Goal: Task Accomplishment & Management: Use online tool/utility

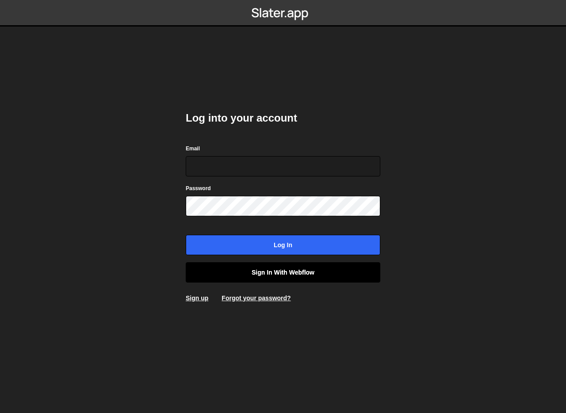
click at [285, 272] on link "Sign in with Webflow" at bounding box center [283, 272] width 195 height 20
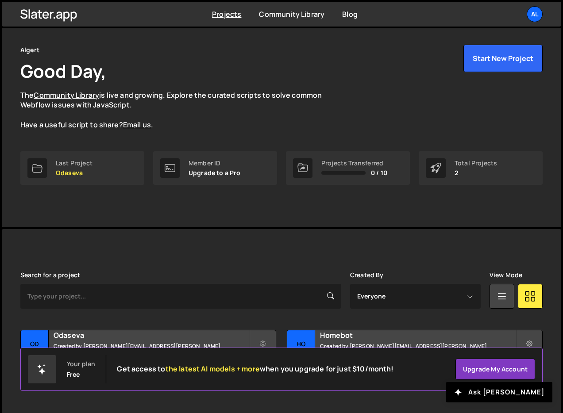
scroll to position [42, 0]
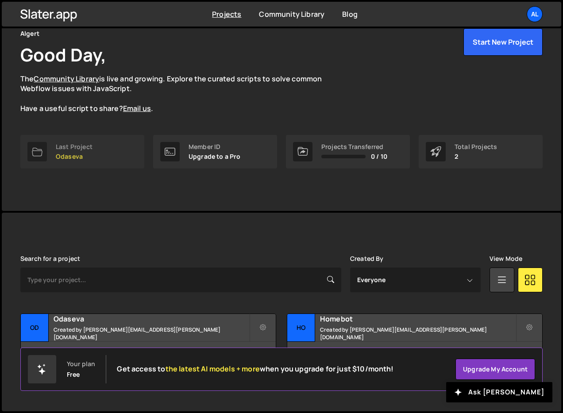
click at [74, 153] on p "Odaseva" at bounding box center [74, 156] width 37 height 7
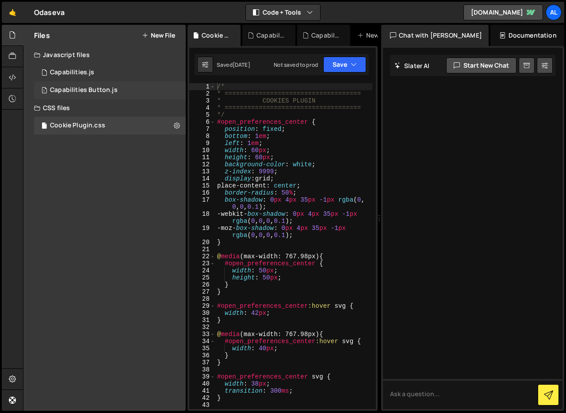
click at [99, 92] on div "Capabilities Button.js" at bounding box center [84, 90] width 68 height 8
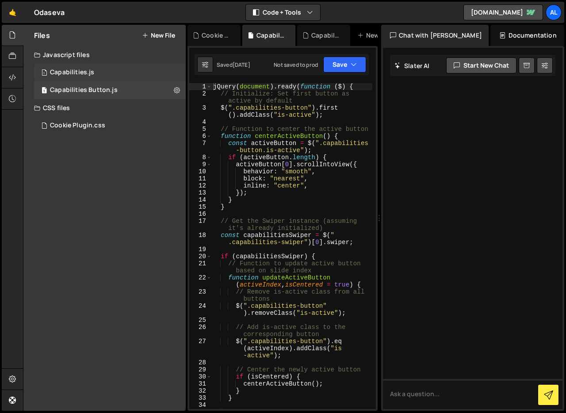
click at [90, 73] on div "Capabilities.js" at bounding box center [72, 73] width 44 height 8
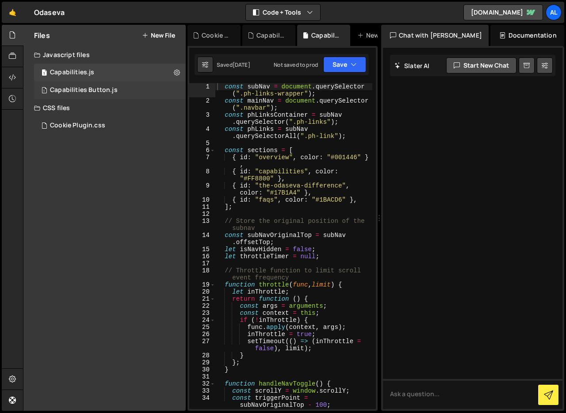
click at [77, 88] on div "Capabilities Button.js" at bounding box center [84, 90] width 68 height 8
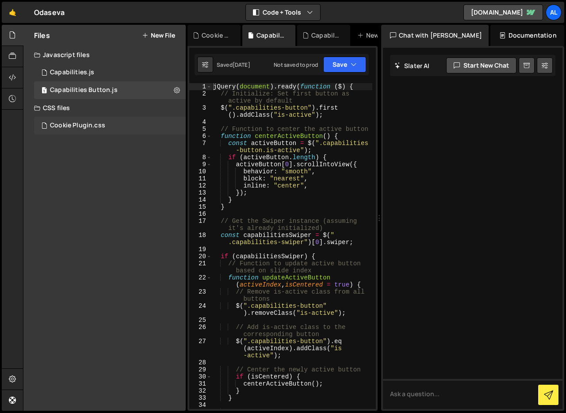
click at [103, 127] on div "Cookie Plugin.css" at bounding box center [77, 126] width 55 height 8
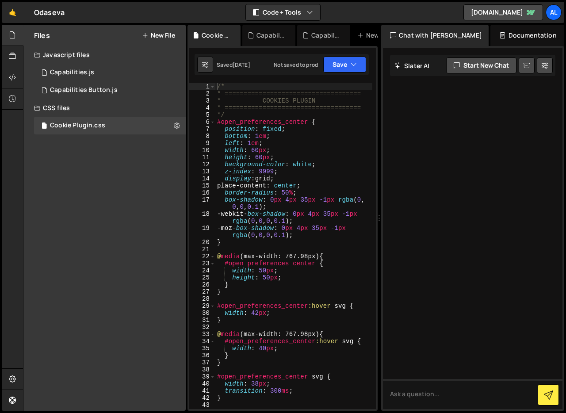
click at [252, 137] on div "/* * ==================================== * COOKIES PLUGIN * ==================…" at bounding box center [294, 253] width 157 height 340
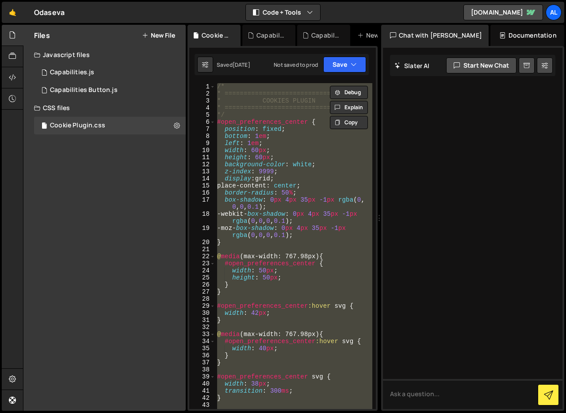
click at [252, 137] on div "/* * ==================================== * COOKIES PLUGIN * ==================…" at bounding box center [294, 246] width 157 height 326
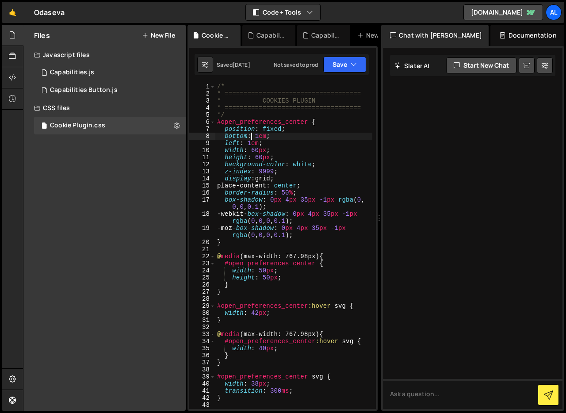
type textarea "}"
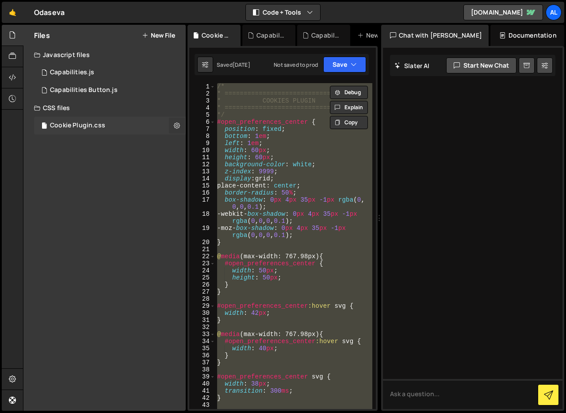
click at [176, 125] on icon at bounding box center [177, 125] width 6 height 8
type input "Cookie Plugin"
radio input "false"
radio input "true"
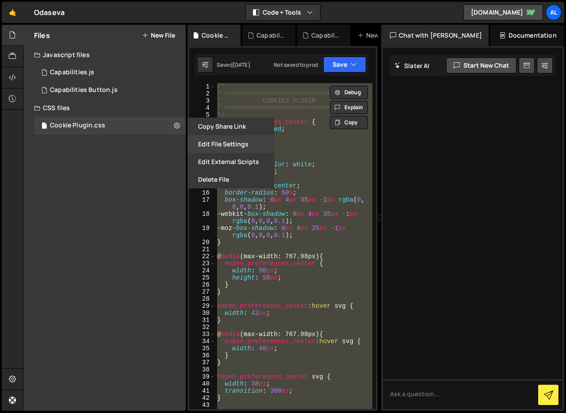
click at [225, 142] on button "Edit File Settings" at bounding box center [231, 144] width 87 height 18
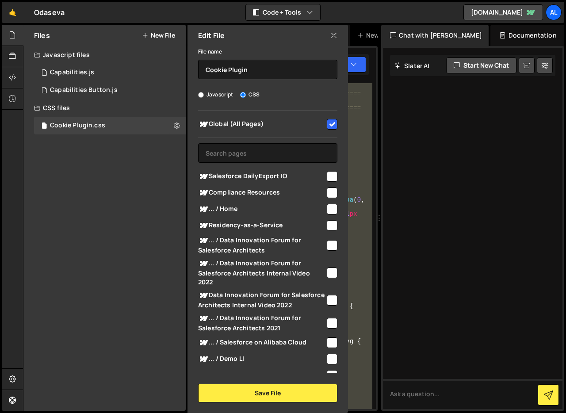
click at [332, 126] on input "checkbox" at bounding box center [332, 124] width 11 height 11
checkbox input "false"
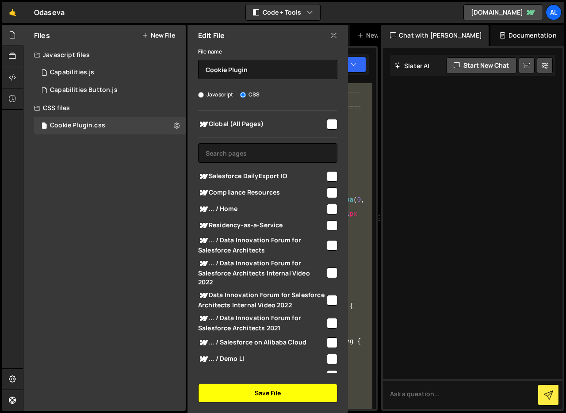
click at [270, 398] on button "Save File" at bounding box center [267, 393] width 139 height 19
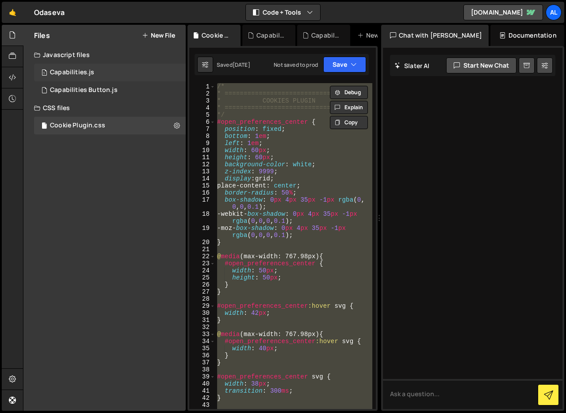
click at [112, 74] on div "1 Capabilities.js 0" at bounding box center [110, 73] width 152 height 18
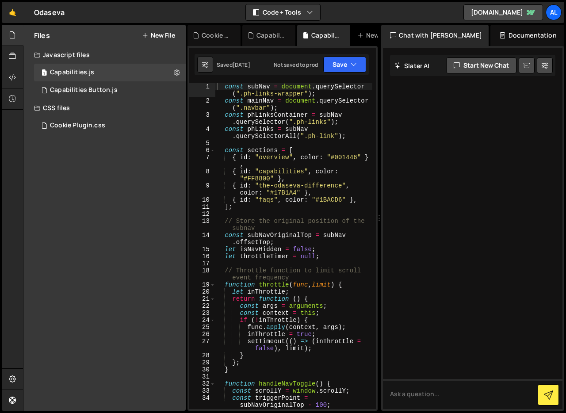
click at [253, 104] on div "const subNav = document . querySelector ( ".ph-links-wrapper" ) ; const mainNav…" at bounding box center [294, 264] width 157 height 362
type textarea "}"
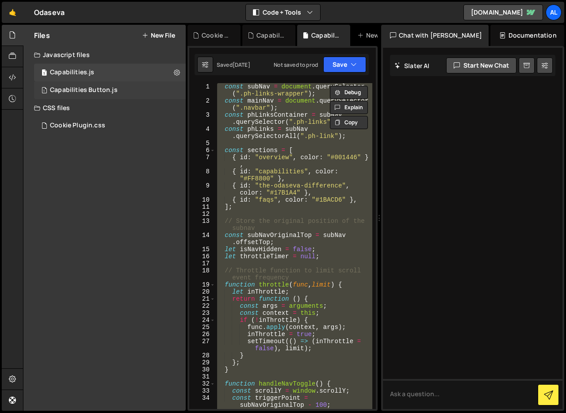
click at [119, 91] on div "1 Capabilities Button.js 0" at bounding box center [110, 90] width 152 height 18
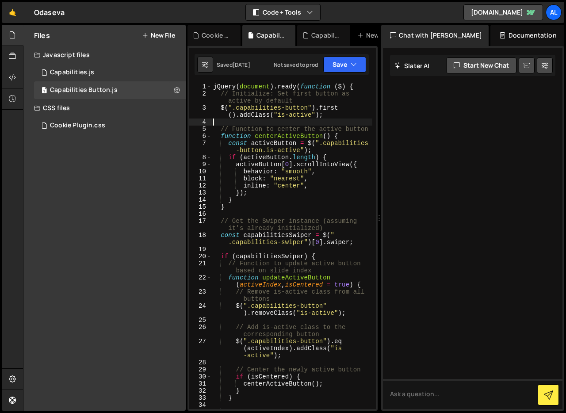
click at [250, 124] on div "jQuery ( document ) . ready ( function ( $ ) { // Initialize: Set first button …" at bounding box center [292, 256] width 161 height 347
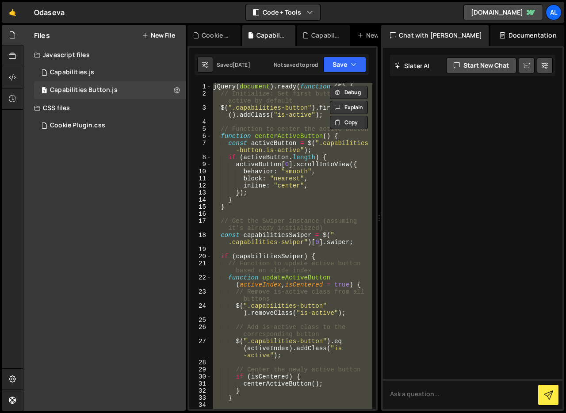
click at [297, 140] on div "jQuery ( document ) . ready ( function ( $ ) { // Initialize: Set first button …" at bounding box center [292, 256] width 161 height 347
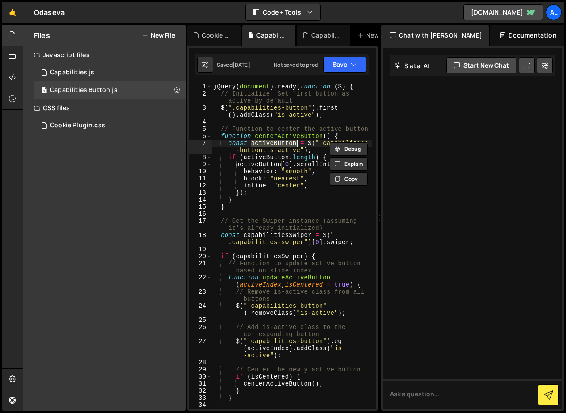
click at [297, 140] on div "jQuery ( document ) . ready ( function ( $ ) { // Initialize: Set first button …" at bounding box center [292, 256] width 161 height 347
type textarea "});"
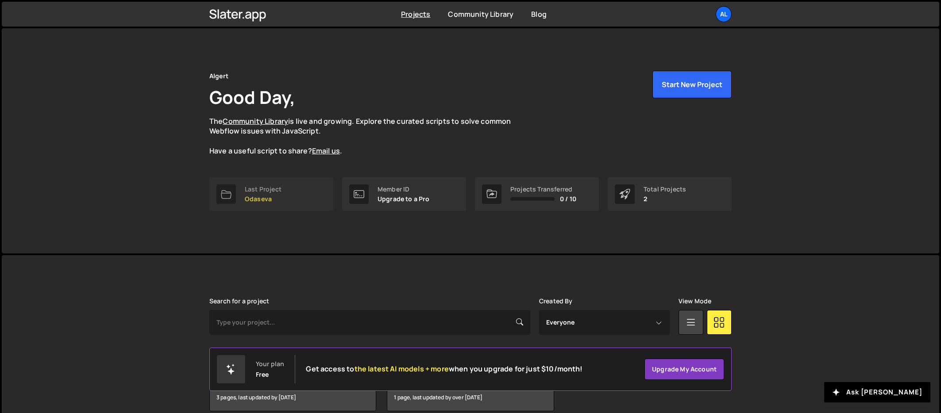
click at [250, 194] on div "Last Project Odaseva" at bounding box center [263, 194] width 37 height 17
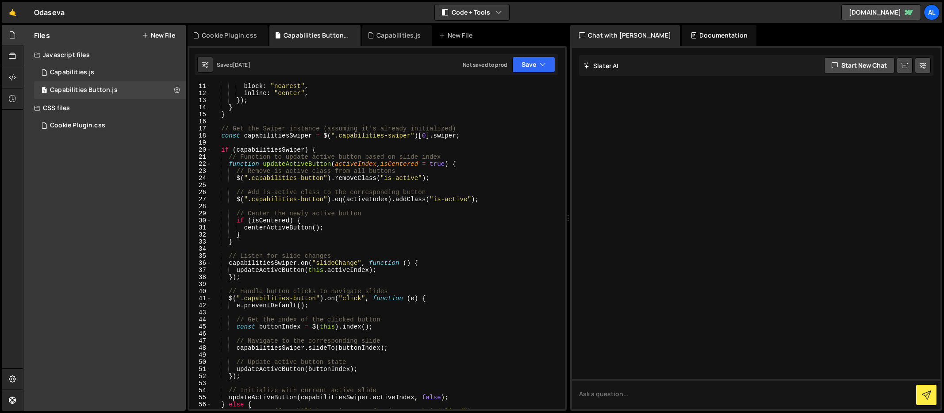
scroll to position [79, 0]
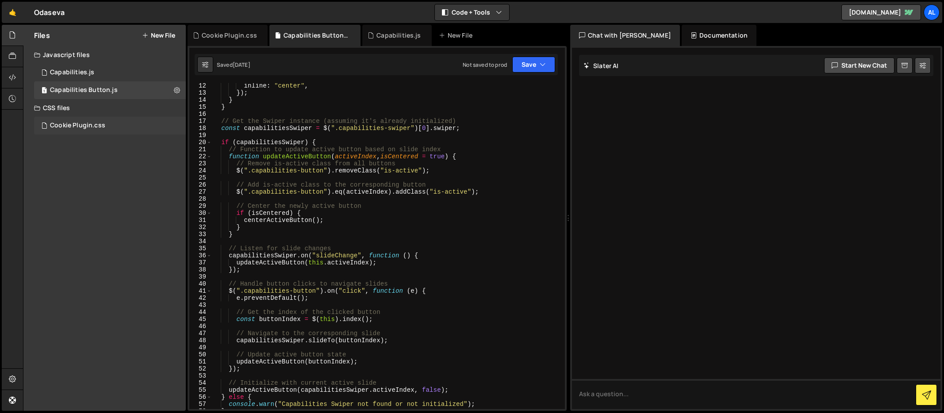
click at [62, 120] on div "Cookie Plugin.css 0" at bounding box center [110, 126] width 152 height 18
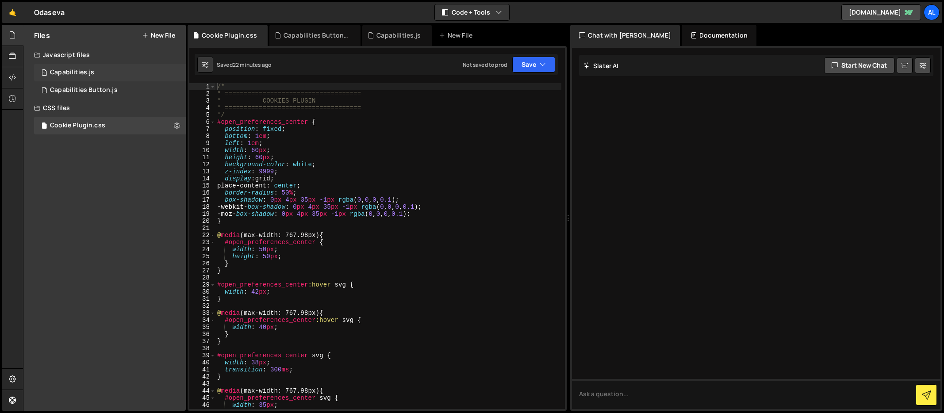
click at [87, 72] on div "Capabilities.js" at bounding box center [72, 73] width 44 height 8
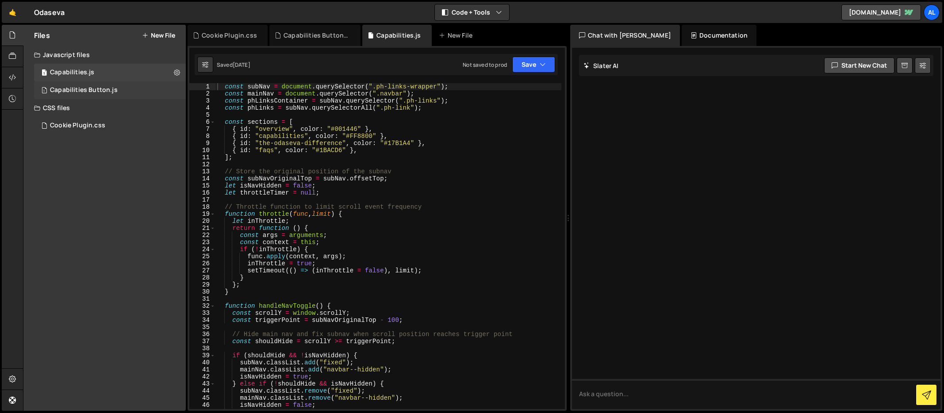
click at [99, 91] on div "Capabilities Button.js" at bounding box center [84, 90] width 68 height 8
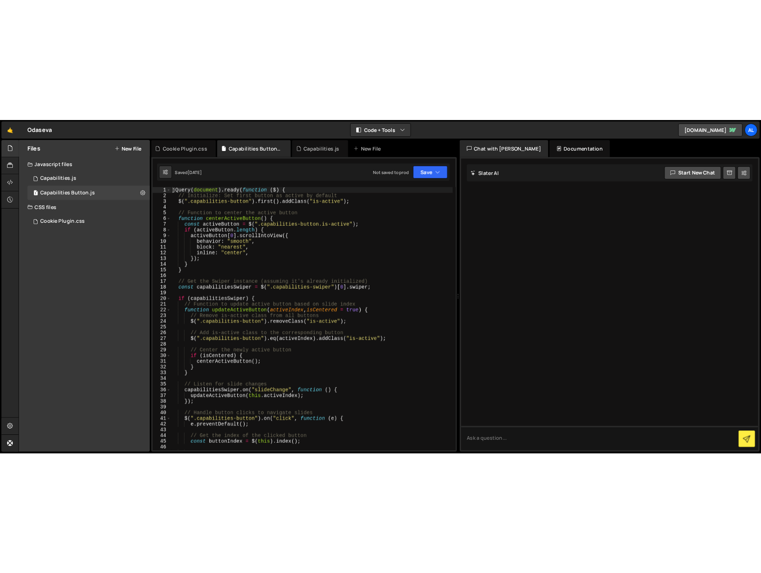
scroll to position [0, 0]
